Goal: Information Seeking & Learning: Check status

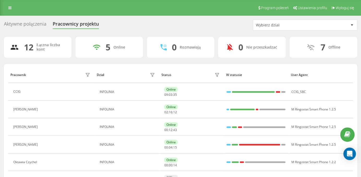
click at [37, 25] on div "Aktywne połączenia" at bounding box center [25, 25] width 43 height 8
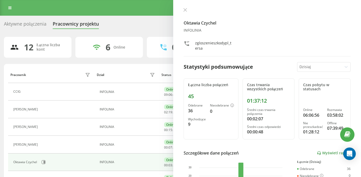
scroll to position [13, 0]
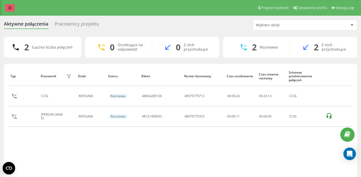
click at [7, 7] on link at bounding box center [9, 7] width 9 height 7
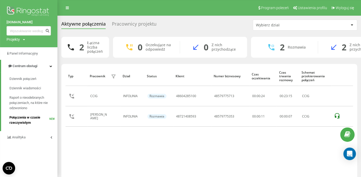
click at [31, 118] on span "Połączenia w czasie rzeczywistym" at bounding box center [29, 120] width 40 height 10
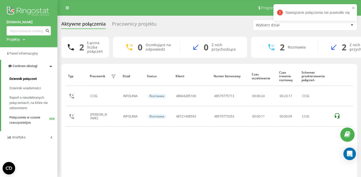
click at [27, 79] on span "Dziennik połączeń" at bounding box center [22, 78] width 27 height 5
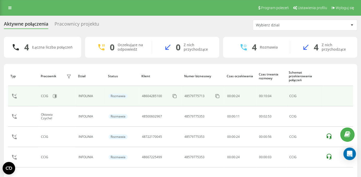
scroll to position [22, 0]
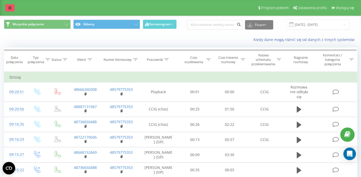
click at [9, 4] on link at bounding box center [9, 7] width 9 height 7
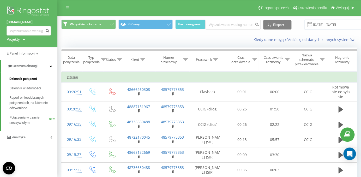
click at [28, 78] on span "Dziennik połączeń" at bounding box center [22, 78] width 27 height 5
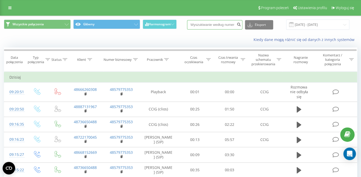
click at [217, 23] on input at bounding box center [214, 24] width 55 height 9
paste input "48721408593"
type input "48721408593"
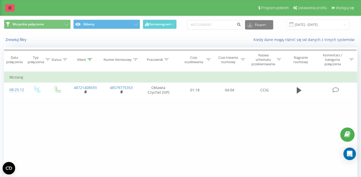
click at [9, 10] on link at bounding box center [9, 7] width 9 height 7
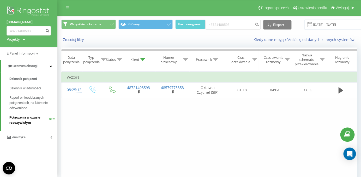
click at [29, 119] on span "Połączenia w czasie rzeczywistym" at bounding box center [29, 120] width 40 height 10
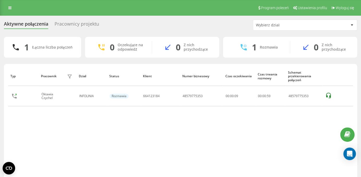
click at [81, 24] on div "Pracownicy projektu" at bounding box center [77, 25] width 45 height 8
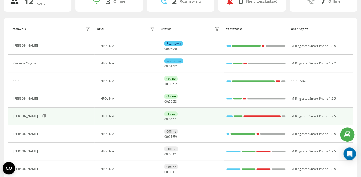
scroll to position [49, 0]
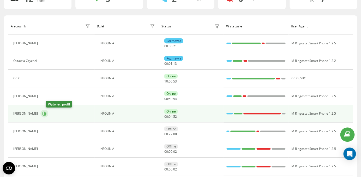
click at [46, 112] on icon at bounding box center [44, 113] width 4 height 4
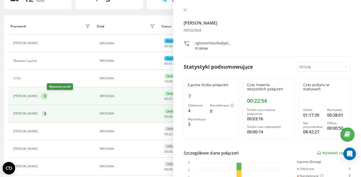
click at [46, 96] on icon at bounding box center [44, 96] width 4 height 4
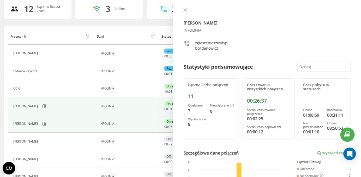
scroll to position [37, 0]
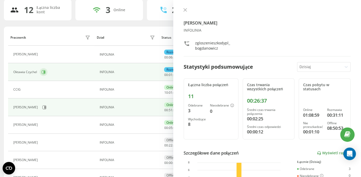
click at [45, 72] on icon at bounding box center [44, 72] width 4 height 4
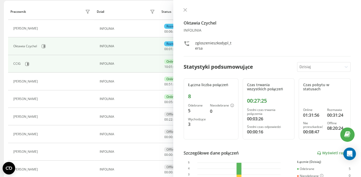
scroll to position [95, 0]
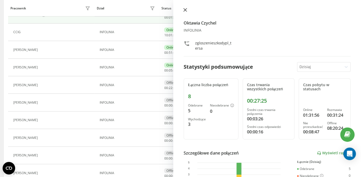
click at [183, 11] on icon at bounding box center [185, 10] width 4 height 4
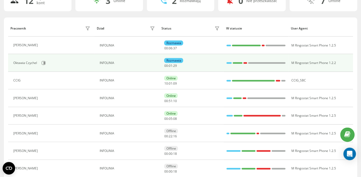
scroll to position [60, 0]
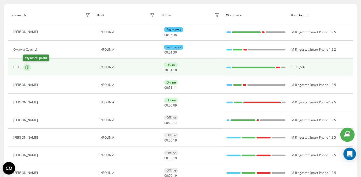
click at [28, 69] on button at bounding box center [27, 67] width 8 height 8
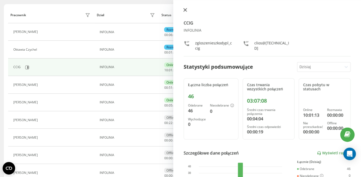
click at [184, 10] on icon at bounding box center [185, 10] width 4 height 4
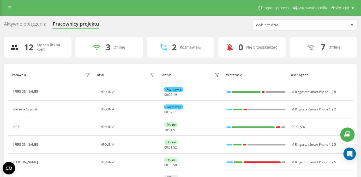
click at [36, 25] on div "Aktywne połączenia" at bounding box center [25, 25] width 43 height 8
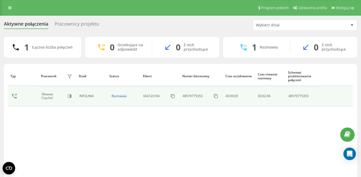
click at [317, 93] on td "48579775353" at bounding box center [303, 96] width 37 height 20
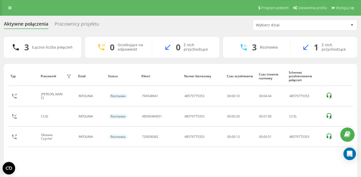
click at [68, 26] on div "Pracownicy projektu" at bounding box center [77, 25] width 45 height 8
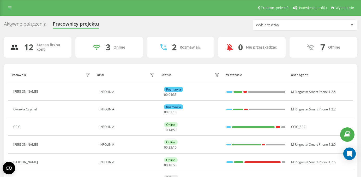
scroll to position [36, 0]
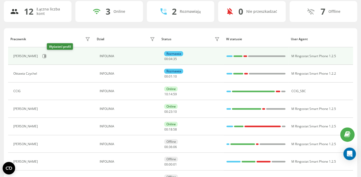
click at [52, 60] on div "[PERSON_NAME]" at bounding box center [52, 56] width 78 height 9
click at [52, 52] on div "[PERSON_NAME]" at bounding box center [52, 56] width 78 height 9
click at [46, 56] on icon at bounding box center [44, 56] width 1 height 3
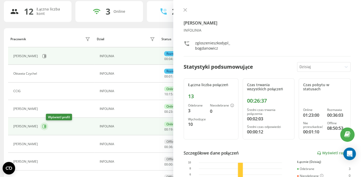
click at [46, 128] on icon at bounding box center [44, 126] width 4 height 4
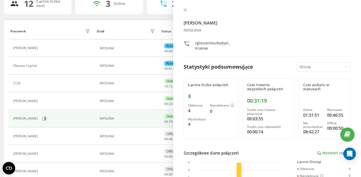
scroll to position [47, 0]
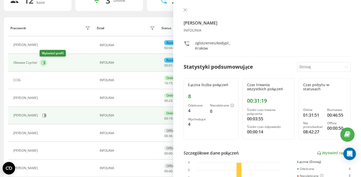
click at [44, 64] on icon at bounding box center [44, 63] width 4 height 4
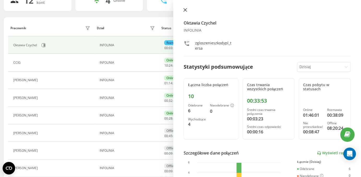
click at [184, 9] on icon at bounding box center [185, 10] width 4 height 4
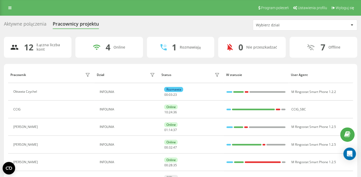
click at [29, 25] on div "Aktywne połączenia" at bounding box center [25, 25] width 43 height 8
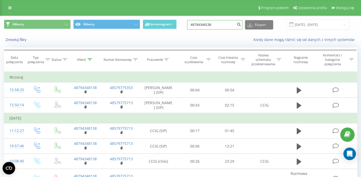
click at [216, 25] on input "48794348138" at bounding box center [214, 24] width 55 height 9
paste input "696467392"
type input "48696467392"
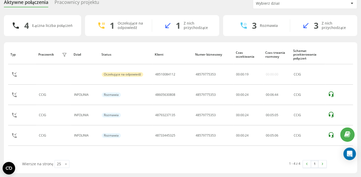
scroll to position [9, 0]
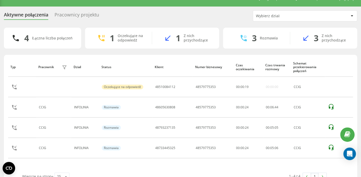
click at [83, 17] on div "Pracownicy projektu" at bounding box center [77, 16] width 45 height 8
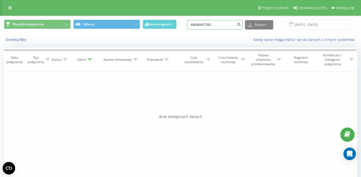
click at [210, 22] on input "48696467392" at bounding box center [214, 24] width 55 height 9
paste input "502153828"
type input "48502153828"
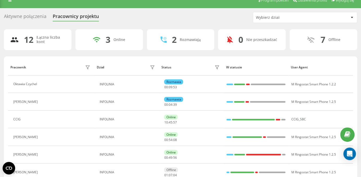
scroll to position [9, 0]
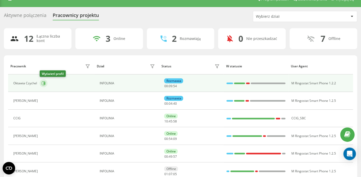
click at [45, 81] on icon at bounding box center [44, 83] width 4 height 4
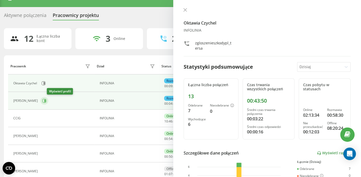
click at [46, 99] on icon at bounding box center [44, 101] width 4 height 4
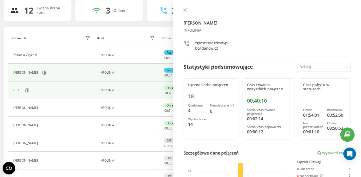
scroll to position [38, 0]
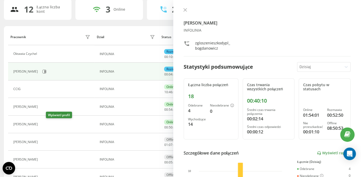
click at [46, 126] on icon at bounding box center [43, 124] width 4 height 4
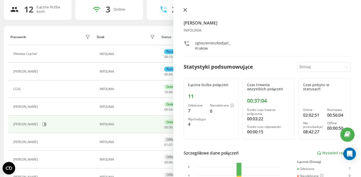
click at [184, 11] on icon at bounding box center [185, 10] width 4 height 4
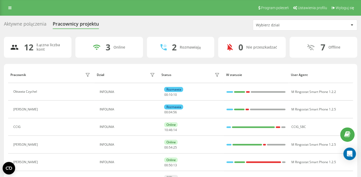
click at [31, 28] on div "Aktywne połączenia" at bounding box center [25, 25] width 43 height 8
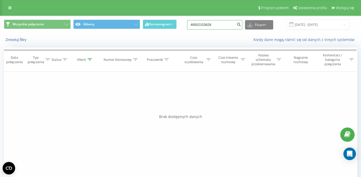
click at [207, 25] on input "48502153828" at bounding box center [214, 24] width 55 height 9
paste input "663123046"
type input "48663123046"
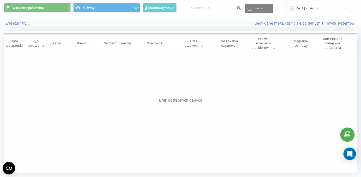
drag, startPoint x: 22, startPoint y: 110, endPoint x: 77, endPoint y: 130, distance: 58.4
click at [66, 125] on div "Filtruj według warunków Jest równe Wprowadź wartość Anuluj OK Filtruj według wa…" at bounding box center [180, 113] width 353 height 117
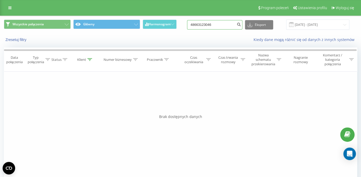
click at [219, 25] on input "48663123046" at bounding box center [214, 24] width 55 height 9
paste input "06704624"
type input "48606704624"
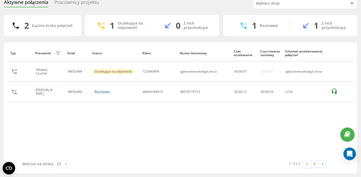
scroll to position [14, 0]
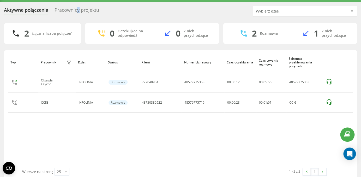
click at [79, 12] on div "Pracownicy projektu" at bounding box center [77, 11] width 45 height 8
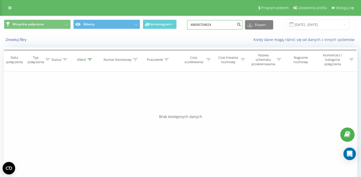
click at [222, 26] on input "48606704624" at bounding box center [214, 24] width 55 height 9
paste input "97904320"
type input "48697904320"
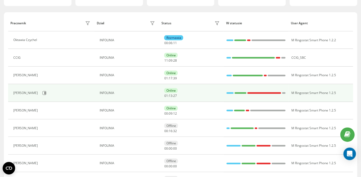
scroll to position [53, 0]
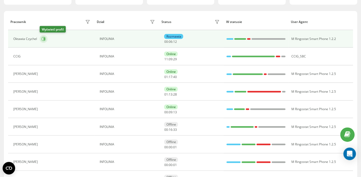
click at [44, 40] on icon at bounding box center [44, 39] width 1 height 3
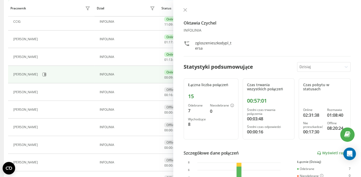
scroll to position [89, 0]
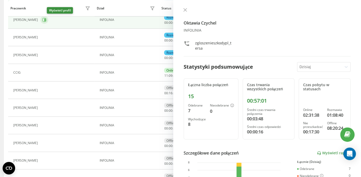
click at [46, 21] on icon at bounding box center [44, 20] width 4 height 4
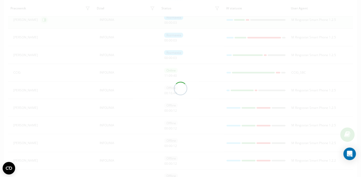
scroll to position [89, 0]
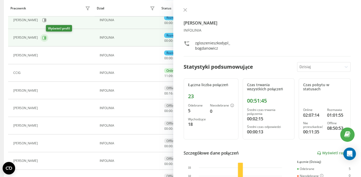
click at [46, 37] on icon at bounding box center [44, 37] width 1 height 3
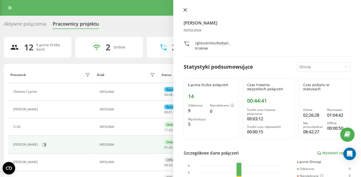
click at [185, 11] on icon at bounding box center [185, 10] width 4 height 4
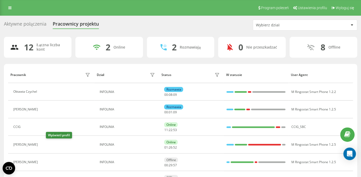
click at [45, 145] on icon at bounding box center [44, 144] width 1 height 3
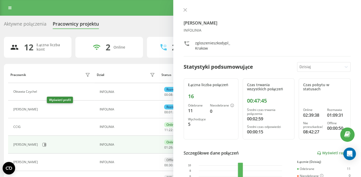
click at [45, 109] on icon at bounding box center [44, 109] width 1 height 3
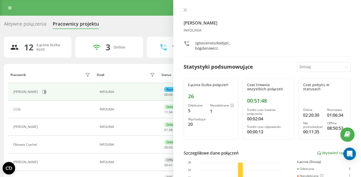
click at [184, 7] on div "Klaudia Bogdanowicz INFOLINIA zgloszenieszkodypl_bogdanowicz Statystyki podsumo…" at bounding box center [267, 88] width 188 height 177
click at [184, 8] on icon at bounding box center [185, 10] width 4 height 4
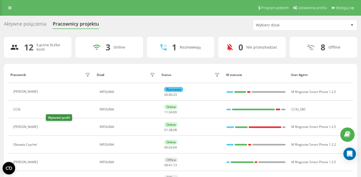
click at [47, 129] on button at bounding box center [43, 127] width 6 height 7
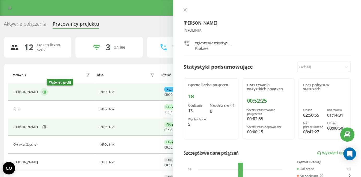
click at [46, 92] on icon at bounding box center [44, 92] width 4 height 4
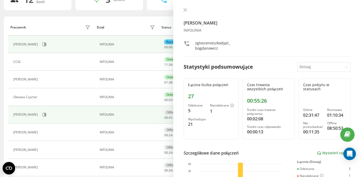
scroll to position [57, 0]
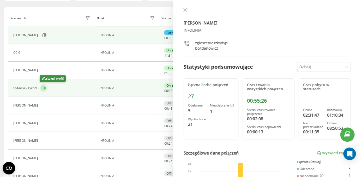
click at [45, 87] on icon at bounding box center [43, 88] width 4 height 4
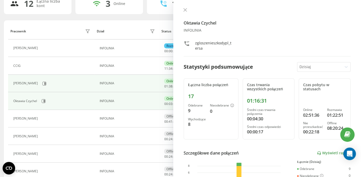
scroll to position [44, 0]
click at [46, 82] on icon at bounding box center [44, 83] width 4 height 4
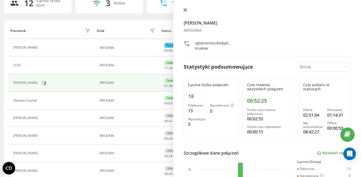
click at [184, 10] on icon at bounding box center [185, 10] width 4 height 4
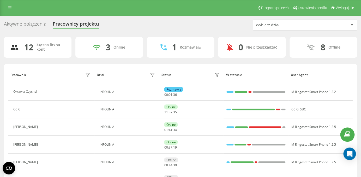
click at [37, 25] on div "Aktywne połączenia" at bounding box center [25, 25] width 43 height 8
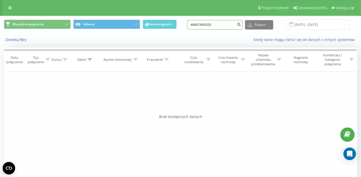
click at [217, 22] on input "48697904320" at bounding box center [214, 24] width 55 height 9
paste input "50243539"
type input "48502435390"
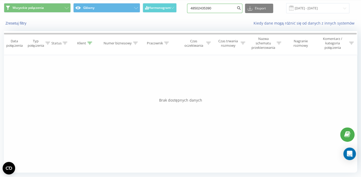
click at [221, 7] on input "48502435390" at bounding box center [214, 8] width 55 height 9
paste input "16104265"
type input "48516104265"
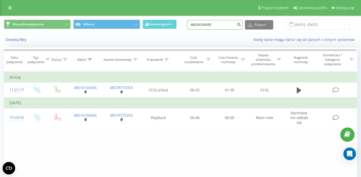
click at [213, 22] on input "48516104265" at bounding box center [214, 24] width 55 height 9
paste input "721720022"
type input "48721720022"
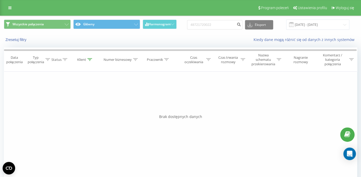
scroll to position [17, 0]
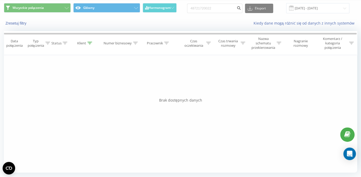
click at [197, 110] on div "Filtruj według warunków Jest równe Wprowadź wartość Anuluj OK Filtruj według wa…" at bounding box center [180, 113] width 353 height 117
drag, startPoint x: 203, startPoint y: 102, endPoint x: 154, endPoint y: 99, distance: 49.1
click at [154, 99] on div "Brak dostępnych danych" at bounding box center [180, 100] width 353 height 5
drag, startPoint x: 154, startPoint y: 99, endPoint x: 221, endPoint y: 107, distance: 67.3
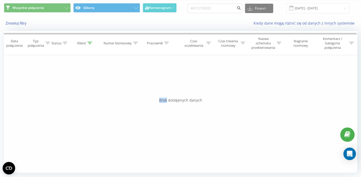
click at [221, 107] on div "Data połączenia Typ połączenia Status Klient Numer biznesowy Pracownik Czas ocz…" at bounding box center [180, 101] width 353 height 141
drag, startPoint x: 219, startPoint y: 106, endPoint x: 203, endPoint y: 102, distance: 16.1
click at [203, 102] on div "Filtruj według warunków Jest równe Wprowadź wartość Anuluj OK Filtruj według wa…" at bounding box center [180, 113] width 353 height 117
click at [203, 102] on div "Brak dostępnych danych" at bounding box center [180, 100] width 353 height 5
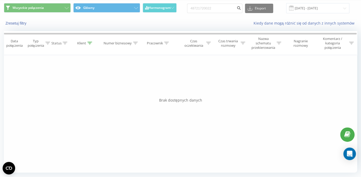
click at [203, 102] on div "Brak dostępnych danych" at bounding box center [180, 100] width 353 height 5
click at [179, 92] on div "Filtruj według warunków Jest równe Wprowadź wartość Anuluj OK Filtruj według wa…" at bounding box center [180, 113] width 353 height 117
drag, startPoint x: 155, startPoint y: 101, endPoint x: 214, endPoint y: 105, distance: 58.5
click at [215, 105] on div "Data połączenia Typ połączenia Status Klient Numer biznesowy Pracownik Czas ocz…" at bounding box center [180, 101] width 353 height 141
click at [203, 10] on input "48721720022" at bounding box center [214, 8] width 55 height 9
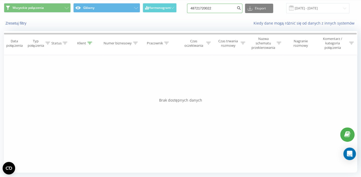
click at [203, 10] on input "48721720022" at bounding box center [214, 8] width 55 height 9
paste input "504023994"
type input "48504023994"
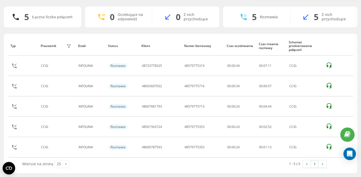
scroll to position [2, 0]
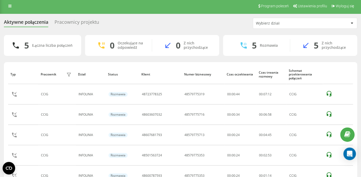
click at [79, 24] on div "Pracownicy projektu" at bounding box center [77, 23] width 45 height 8
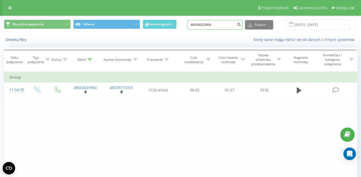
click at [217, 29] on input "48504023994" at bounding box center [214, 24] width 55 height 9
click at [212, 27] on input "48504023994" at bounding box center [214, 24] width 55 height 9
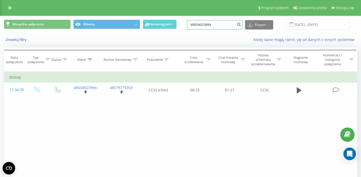
click at [212, 27] on input "48504023994" at bounding box center [214, 24] width 55 height 9
paste input "730572340"
type input "48730572340"
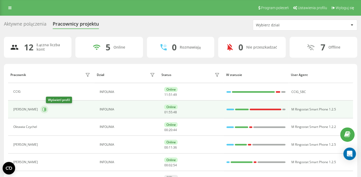
click at [48, 110] on button at bounding box center [44, 109] width 8 height 8
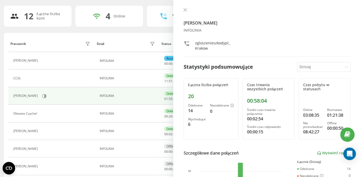
scroll to position [32, 0]
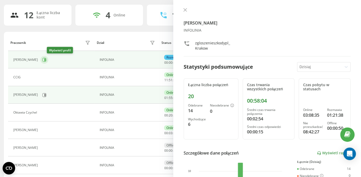
click at [46, 61] on icon at bounding box center [44, 59] width 1 height 3
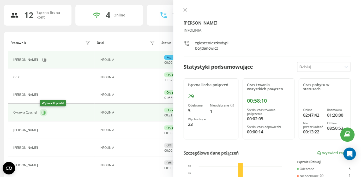
click at [44, 112] on icon at bounding box center [43, 112] width 4 height 4
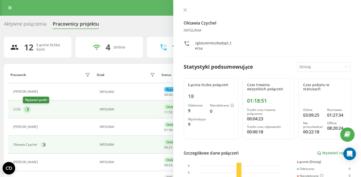
click at [26, 111] on icon at bounding box center [27, 109] width 4 height 4
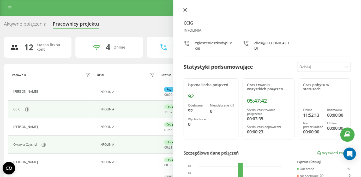
click at [185, 9] on icon at bounding box center [185, 10] width 4 height 4
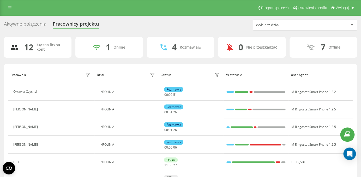
click at [35, 32] on div "Aktywne połączenia Pracownicy projektu Wybierz dział 12 Łączna liczba kont 1 On…" at bounding box center [180, 165] width 353 height 290
click at [35, 24] on div "Aktywne połączenia" at bounding box center [25, 25] width 43 height 8
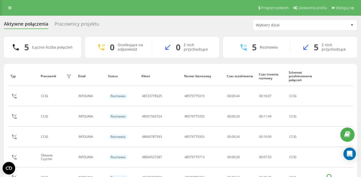
click at [70, 24] on div "Pracownicy projektu" at bounding box center [77, 25] width 45 height 8
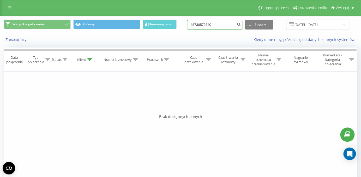
click at [207, 25] on input "48730572340" at bounding box center [214, 24] width 55 height 9
paste input "883264202"
type input "48883264202"
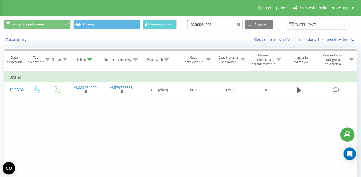
click at [210, 26] on input "48883264202" at bounding box center [214, 24] width 55 height 9
paste input "603579144"
type input "48603579144"
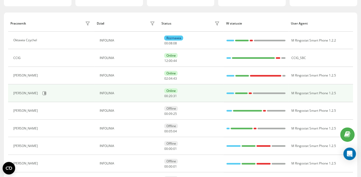
scroll to position [55, 0]
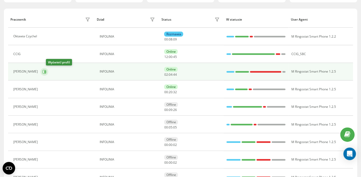
click at [46, 72] on icon at bounding box center [44, 71] width 1 height 3
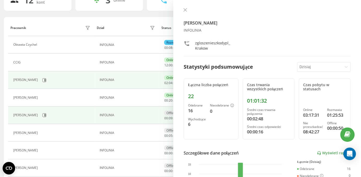
scroll to position [50, 0]
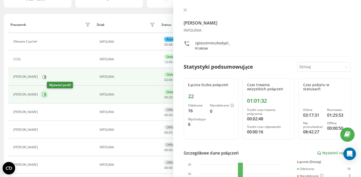
click at [48, 94] on button at bounding box center [44, 95] width 8 height 8
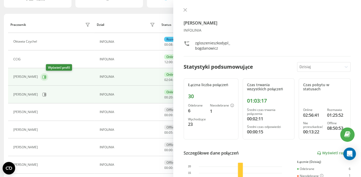
click at [46, 76] on icon at bounding box center [44, 76] width 1 height 3
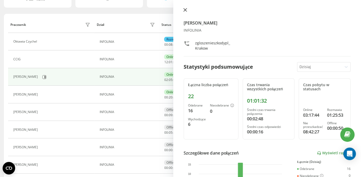
click at [185, 11] on icon at bounding box center [185, 10] width 4 height 4
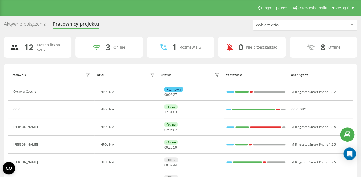
click at [30, 23] on div "Aktywne połączenia" at bounding box center [25, 25] width 43 height 8
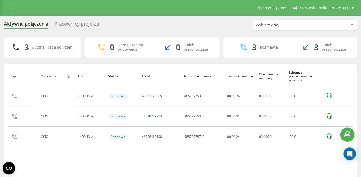
click at [68, 25] on div "Pracownicy projektu" at bounding box center [77, 25] width 45 height 8
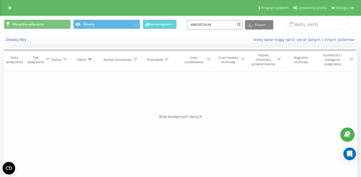
click at [207, 25] on input "48603579144" at bounding box center [214, 24] width 55 height 9
paste input "98282703"
type input "48698282703"
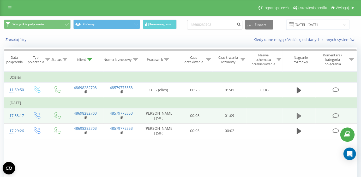
click at [299, 118] on icon at bounding box center [299, 116] width 5 height 6
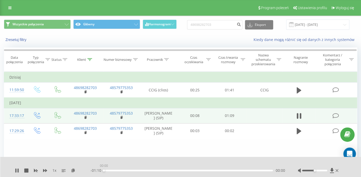
click at [160, 170] on div "00:00" at bounding box center [188, 171] width 169 height 2
click at [170, 169] on div "- 01:10 00:00 00:00" at bounding box center [188, 170] width 194 height 5
click at [170, 170] on div "00:00" at bounding box center [188, 171] width 169 height 2
click at [46, 170] on icon at bounding box center [45, 170] width 4 height 3
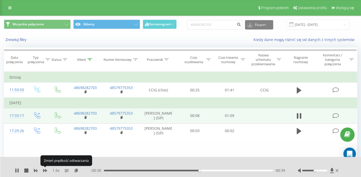
click at [46, 170] on icon at bounding box center [45, 170] width 4 height 3
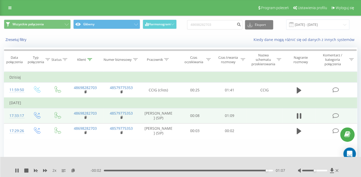
click at [114, 170] on div "01:07" at bounding box center [188, 171] width 169 height 2
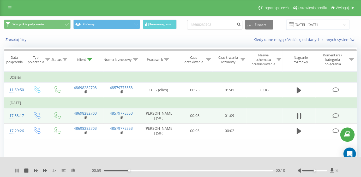
click at [16, 171] on icon at bounding box center [15, 170] width 1 height 4
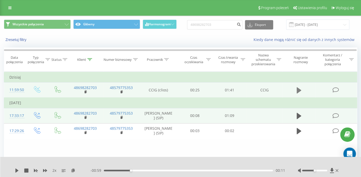
click at [298, 91] on icon at bounding box center [299, 90] width 5 height 6
click at [236, 170] on div "01:19" at bounding box center [188, 171] width 169 height 2
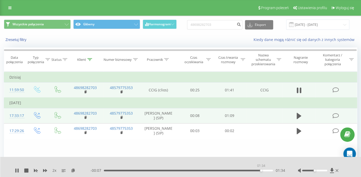
click at [261, 170] on div "01:34" at bounding box center [188, 171] width 169 height 2
click at [15, 171] on icon at bounding box center [17, 170] width 4 height 4
click at [210, 23] on input "48698282703" at bounding box center [214, 24] width 55 height 9
paste input "785924788"
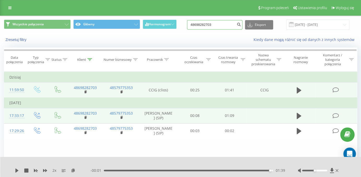
type input "48785924788"
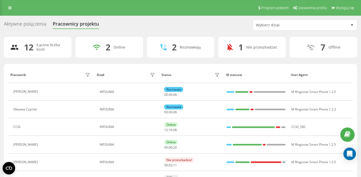
click at [27, 25] on div "Aktywne połączenia" at bounding box center [25, 25] width 43 height 8
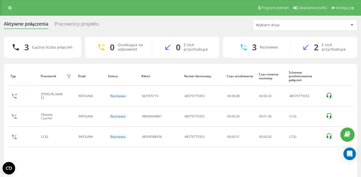
click at [79, 26] on div "Pracownicy projektu" at bounding box center [77, 25] width 45 height 8
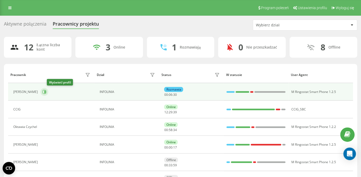
click at [46, 91] on icon at bounding box center [44, 92] width 4 height 4
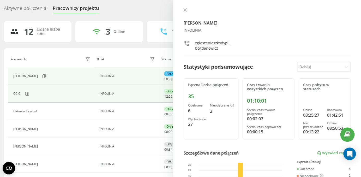
scroll to position [20, 0]
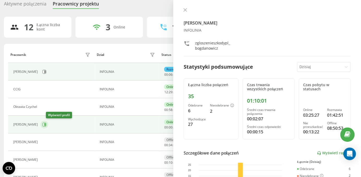
click at [46, 126] on icon at bounding box center [44, 124] width 4 height 4
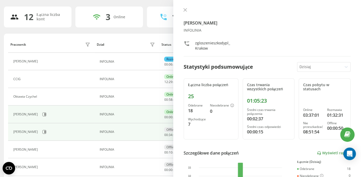
scroll to position [31, 0]
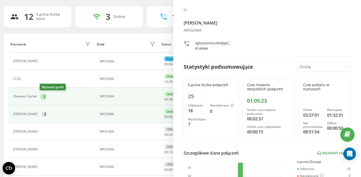
click at [45, 96] on icon at bounding box center [44, 96] width 1 height 3
click at [185, 10] on icon at bounding box center [185, 9] width 3 height 3
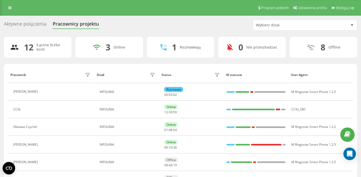
click at [32, 22] on div "Aktywne połączenia" at bounding box center [25, 25] width 43 height 8
click at [33, 25] on div "Aktywne połączenia" at bounding box center [25, 25] width 43 height 8
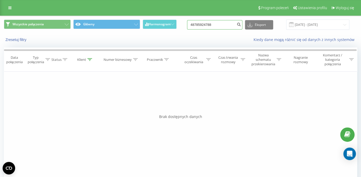
click at [209, 27] on input "48785924788" at bounding box center [214, 24] width 55 height 9
paste input "887131967"
type input "48887131967"
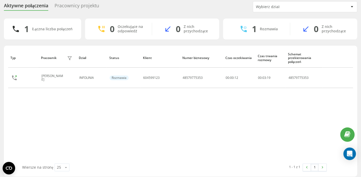
scroll to position [22, 0]
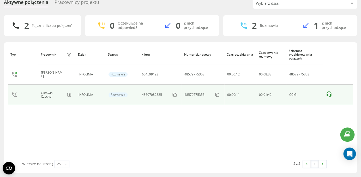
click at [327, 95] on icon at bounding box center [329, 93] width 5 height 5
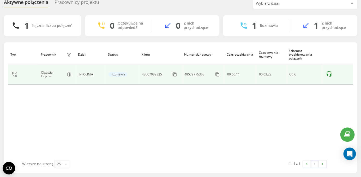
click at [329, 74] on icon at bounding box center [329, 74] width 6 height 6
click at [328, 71] on icon at bounding box center [329, 73] width 5 height 5
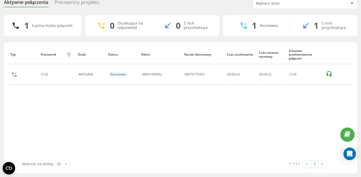
click at [80, 4] on div "Pracownicy projektu" at bounding box center [77, 3] width 45 height 8
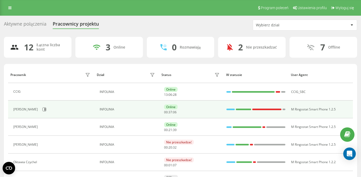
scroll to position [15, 0]
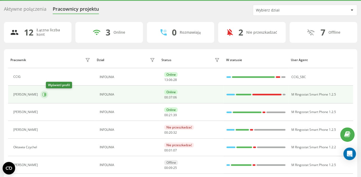
click at [47, 95] on button at bounding box center [44, 95] width 8 height 8
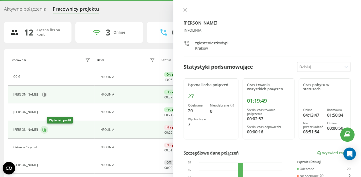
click at [46, 131] on icon at bounding box center [44, 130] width 4 height 4
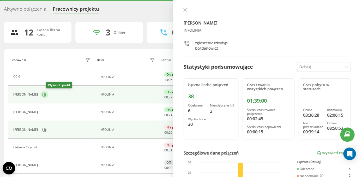
click at [46, 94] on icon at bounding box center [44, 94] width 1 height 3
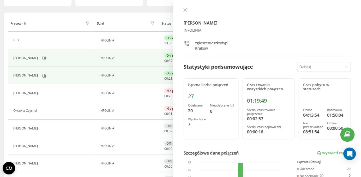
scroll to position [52, 0]
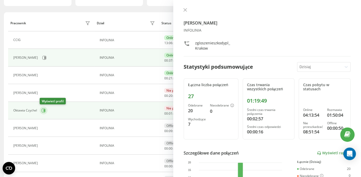
click at [45, 110] on icon at bounding box center [43, 110] width 4 height 4
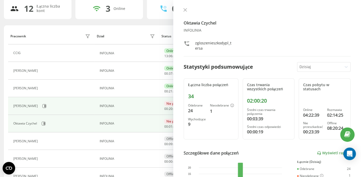
scroll to position [36, 0]
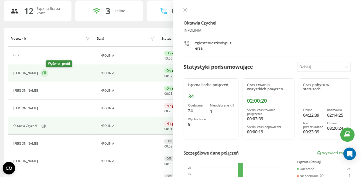
click at [46, 73] on icon at bounding box center [44, 73] width 4 height 4
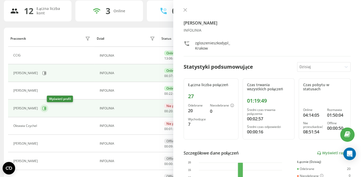
click at [46, 110] on icon at bounding box center [44, 108] width 4 height 4
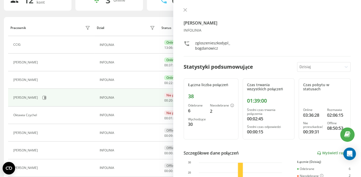
scroll to position [47, 0]
click at [185, 11] on icon at bounding box center [185, 10] width 4 height 4
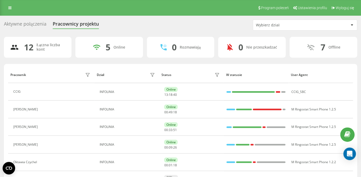
click at [37, 27] on div "Aktywne połączenia" at bounding box center [25, 25] width 43 height 8
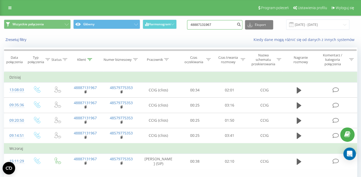
click at [208, 27] on input "48887131967" at bounding box center [214, 24] width 55 height 9
paste input "3709209"
type input "48883709209"
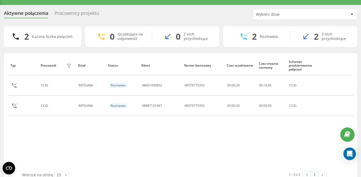
scroll to position [22, 0]
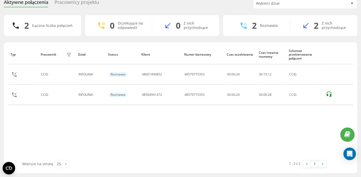
click at [80, 5] on div "Pracownicy projektu" at bounding box center [77, 3] width 45 height 8
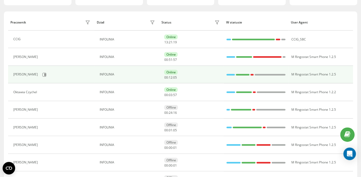
scroll to position [60, 0]
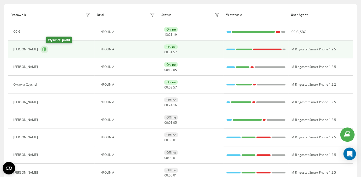
click at [46, 50] on icon at bounding box center [44, 49] width 4 height 4
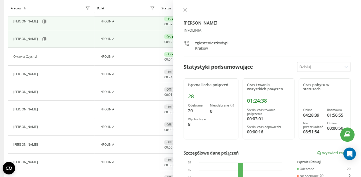
scroll to position [88, 0]
click at [46, 39] on icon at bounding box center [44, 39] width 1 height 3
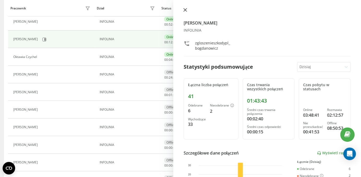
click at [184, 10] on icon at bounding box center [185, 9] width 3 height 3
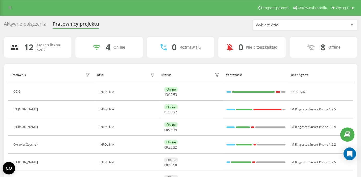
click at [29, 28] on div "Aktywne połączenia" at bounding box center [25, 25] width 43 height 8
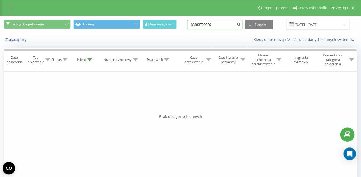
click at [219, 27] on input "48883709209" at bounding box center [214, 24] width 55 height 9
paste input "506050282"
type input "48506050282"
click at [214, 24] on input "48506050282" at bounding box center [214, 24] width 55 height 9
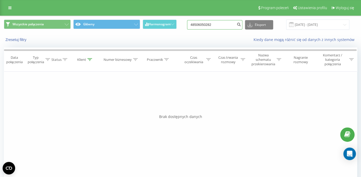
click at [214, 24] on input "48506050282" at bounding box center [214, 24] width 55 height 9
paste input "667250196"
type input "48667250196"
click at [215, 27] on input "48667250196" at bounding box center [214, 24] width 55 height 9
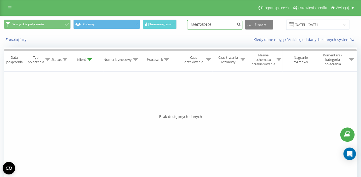
paste input "9504107"
type input "48695041076"
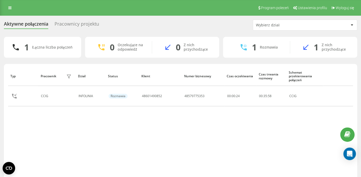
click at [88, 24] on div "Pracownicy projektu" at bounding box center [77, 25] width 45 height 8
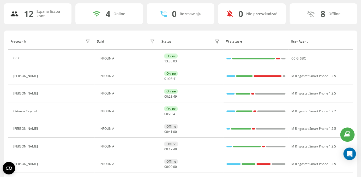
scroll to position [39, 0]
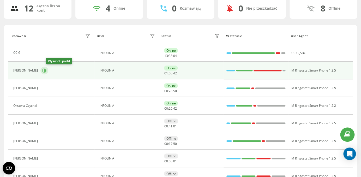
click at [46, 70] on icon at bounding box center [44, 70] width 4 height 4
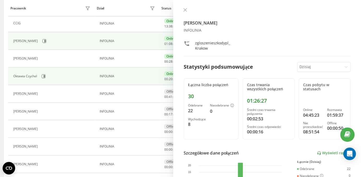
scroll to position [70, 0]
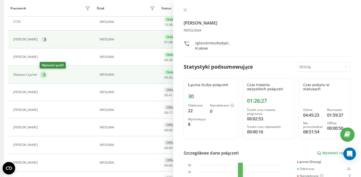
click at [44, 76] on icon at bounding box center [43, 75] width 4 height 4
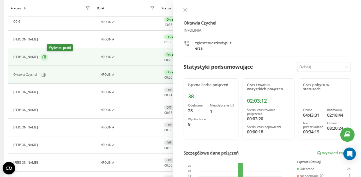
click at [46, 56] on icon at bounding box center [44, 57] width 4 height 4
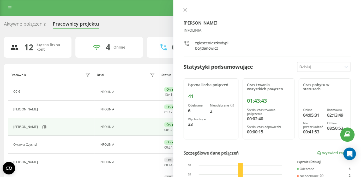
click at [30, 25] on div "Aktywne połączenia" at bounding box center [25, 25] width 43 height 8
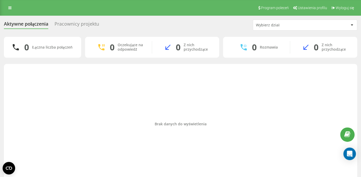
click at [72, 24] on div "Pracownicy projektu" at bounding box center [77, 25] width 45 height 8
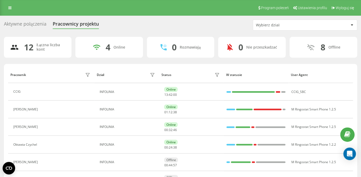
click at [20, 24] on div "Aktywne połączenia" at bounding box center [25, 25] width 43 height 8
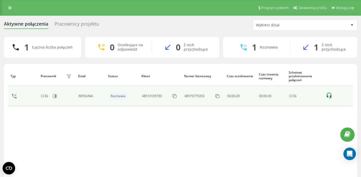
click at [330, 95] on icon at bounding box center [329, 95] width 6 height 6
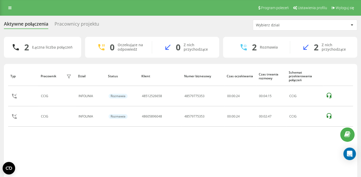
click at [84, 26] on div "Pracownicy projektu" at bounding box center [77, 25] width 45 height 8
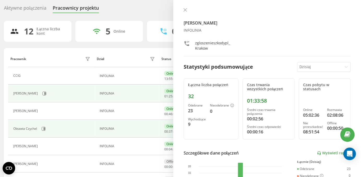
scroll to position [20, 0]
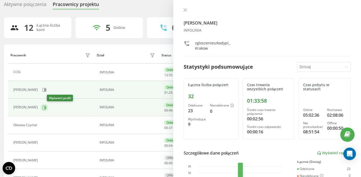
click at [46, 107] on icon at bounding box center [44, 107] width 1 height 3
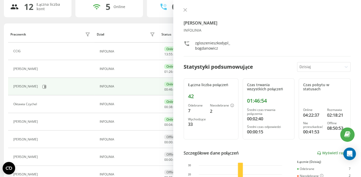
scroll to position [47, 0]
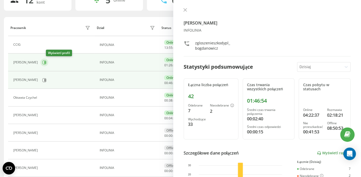
click at [46, 63] on icon at bounding box center [44, 62] width 1 height 3
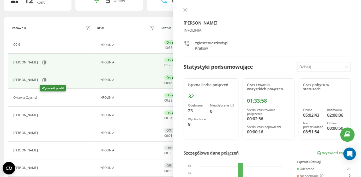
click at [44, 98] on icon at bounding box center [43, 97] width 1 height 3
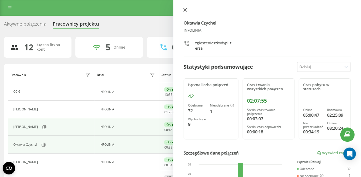
click at [185, 9] on icon at bounding box center [185, 10] width 4 height 4
